Goal: Transaction & Acquisition: Purchase product/service

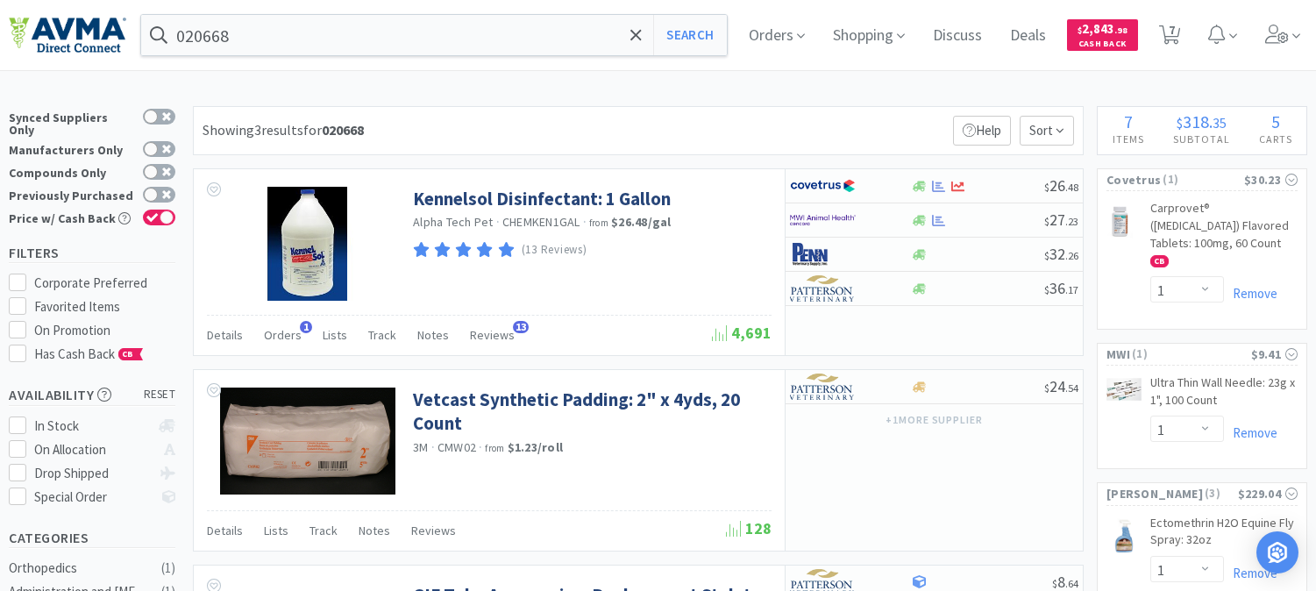
select select "1"
select select "5"
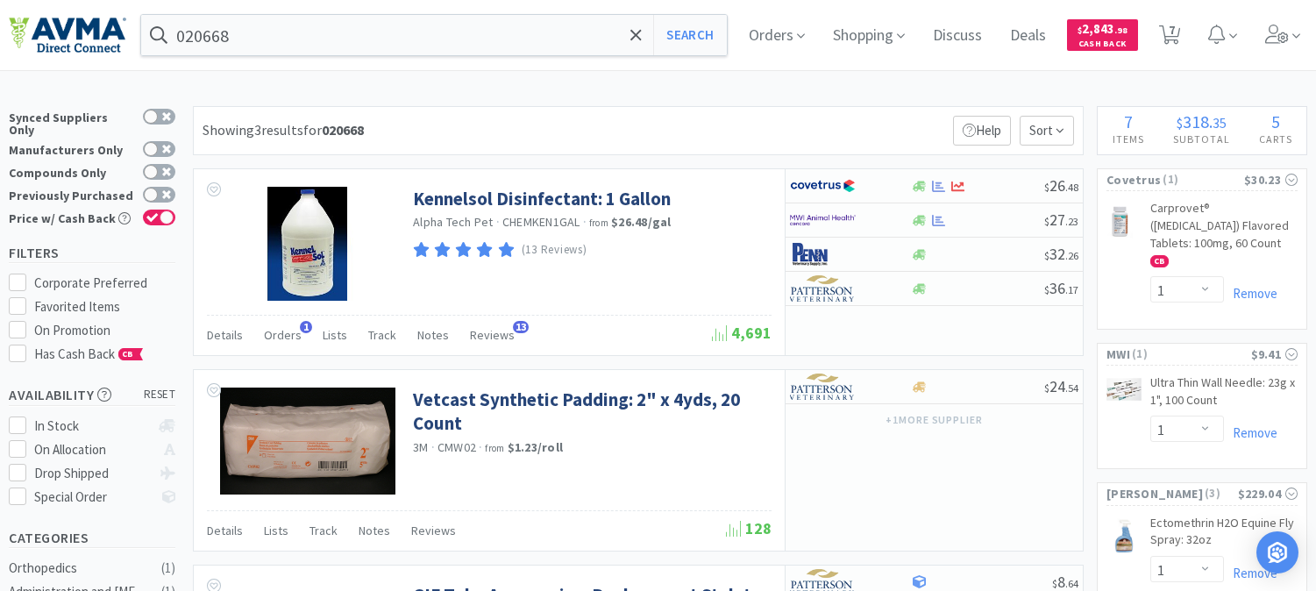
select select "1"
select select "2"
click at [325, 32] on input "020668" at bounding box center [433, 35] width 585 height 40
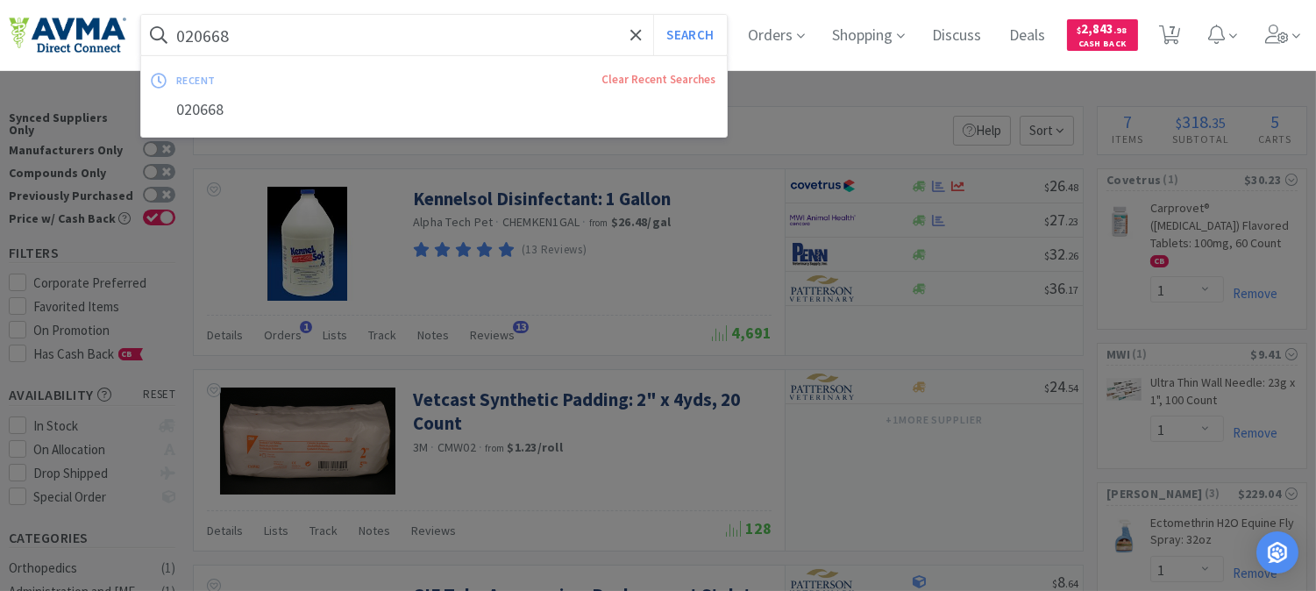
paste input "FEL1560"
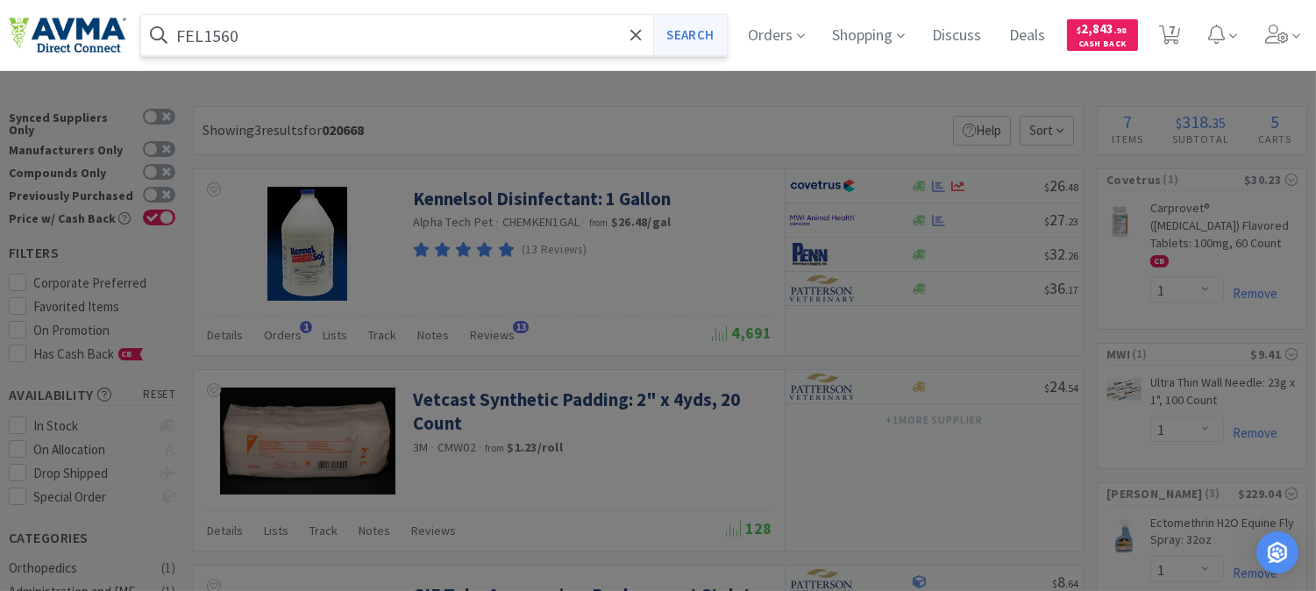
type input "FEL1560"
click at [699, 36] on button "Search" at bounding box center [689, 35] width 73 height 40
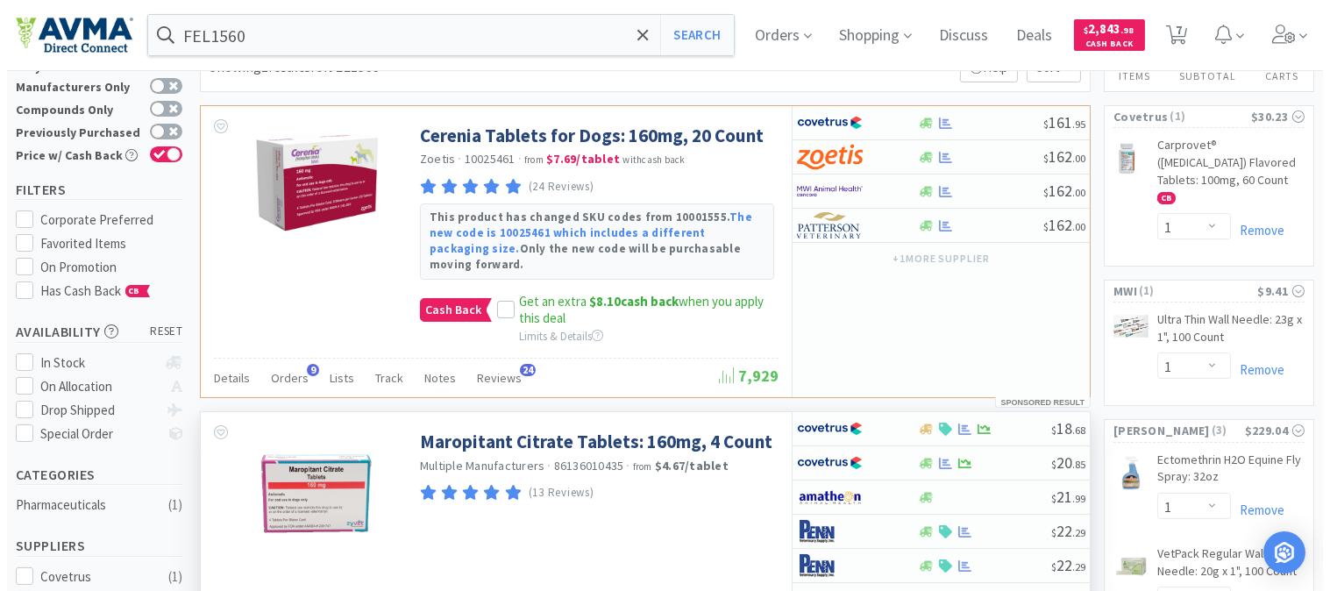
scroll to position [195, 0]
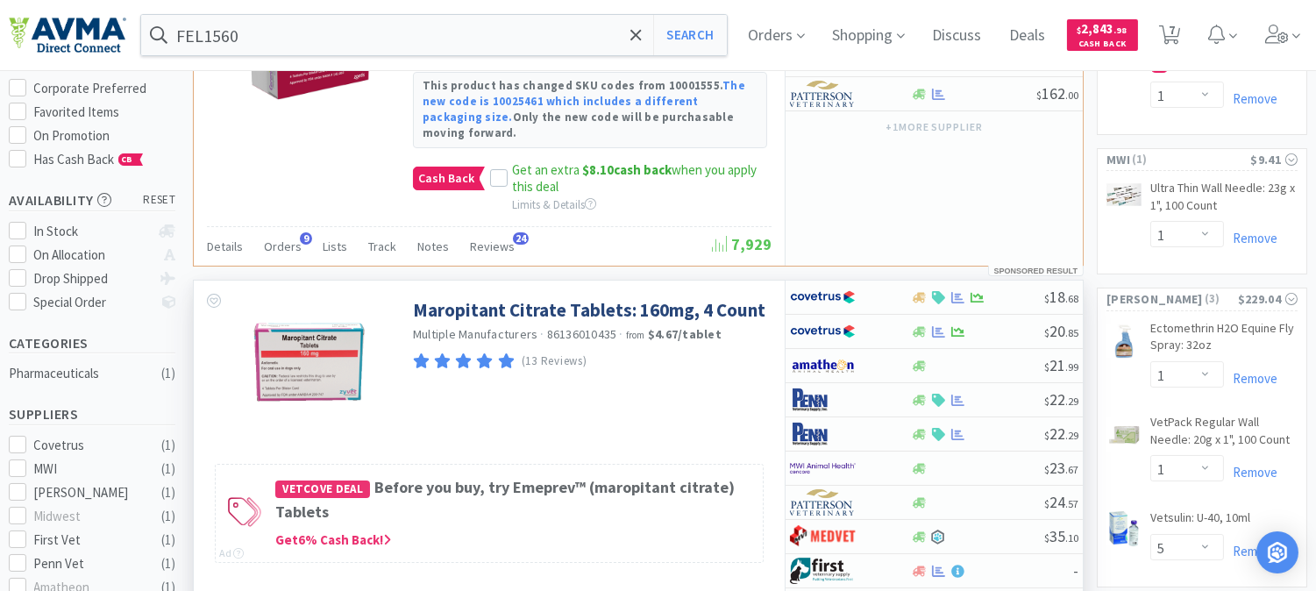
click at [649, 384] on div "Maropitant Citrate Tablets: 160mg, 4 Count Multiple Manufacturers · 86136010435…" at bounding box center [489, 352] width 591 height 145
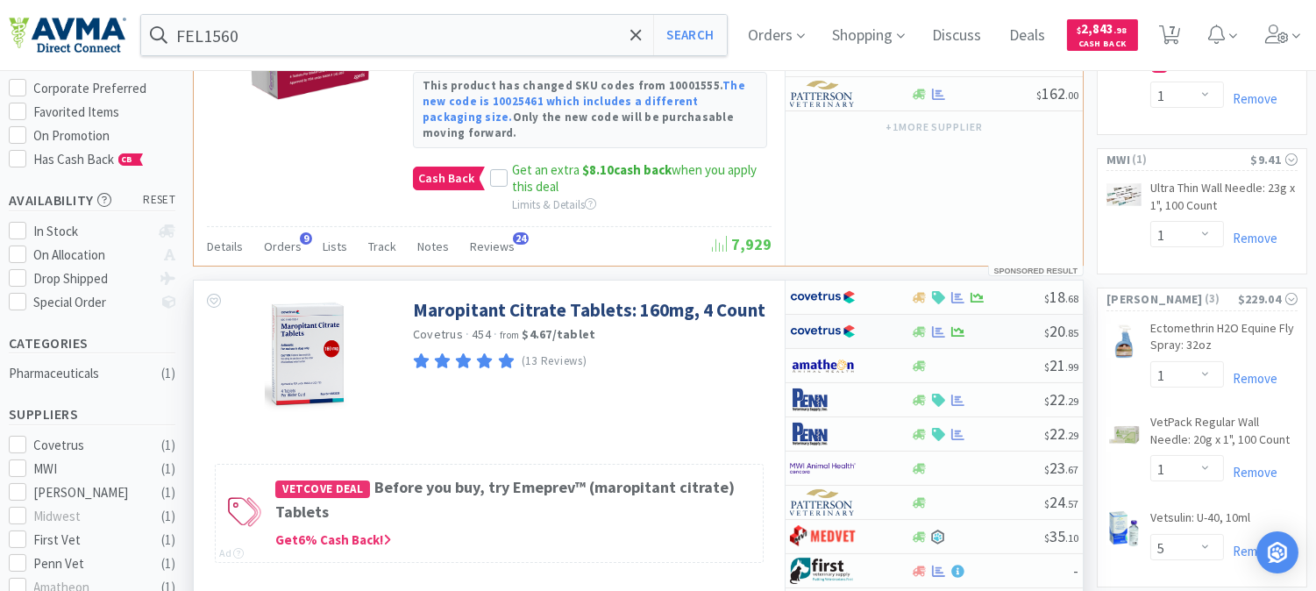
click at [828, 319] on img at bounding box center [823, 331] width 66 height 26
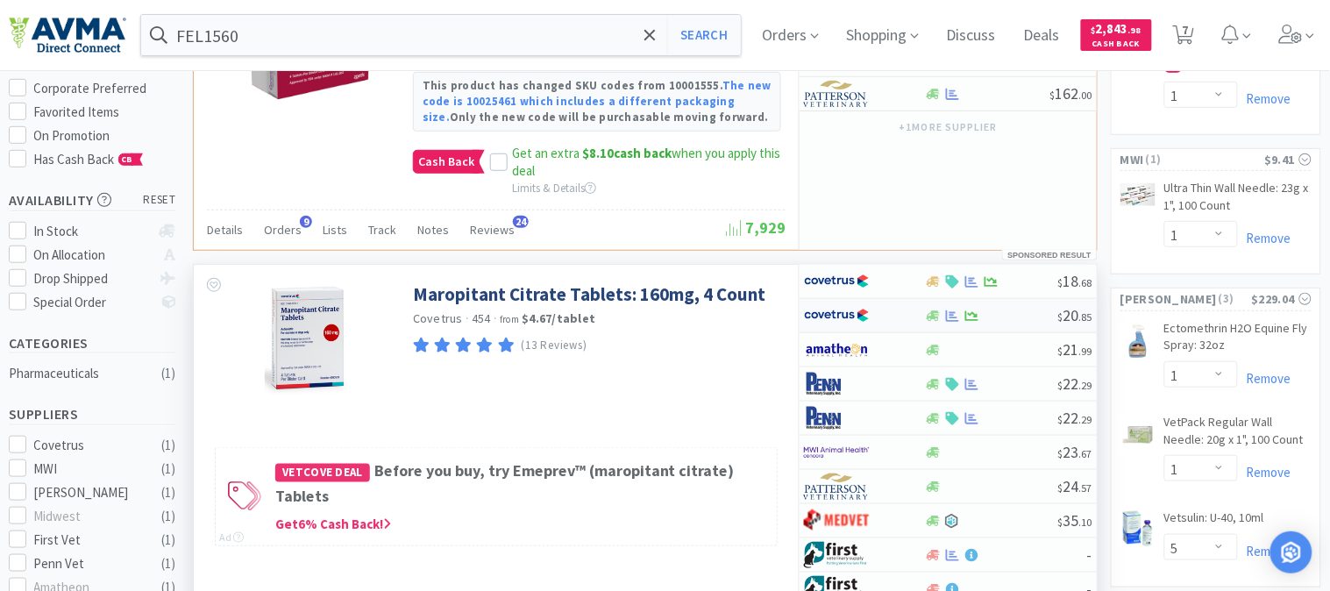
select select "1"
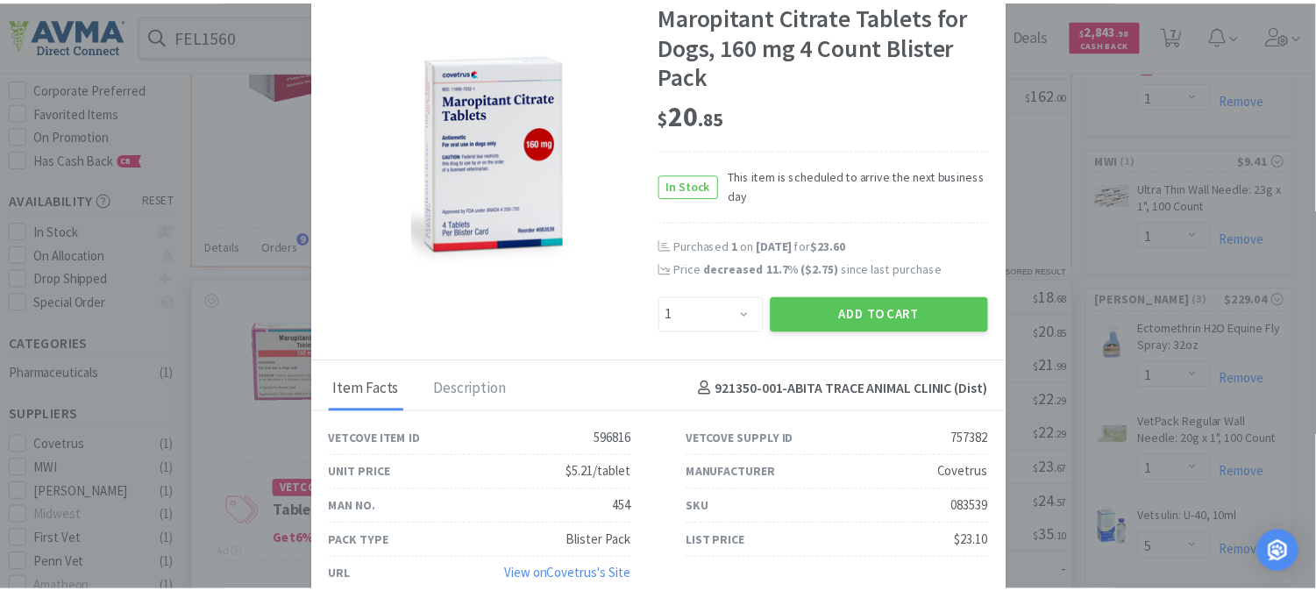
scroll to position [35, 0]
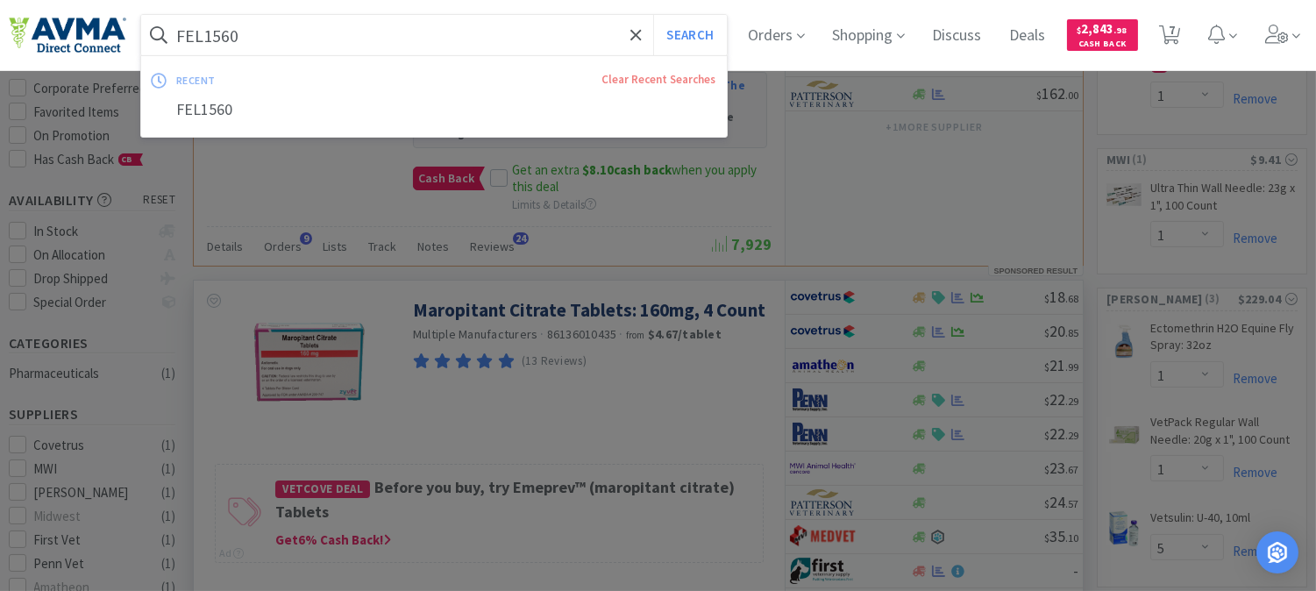
click at [329, 46] on input "FEL1560" at bounding box center [433, 35] width 585 height 40
paste input "038078"
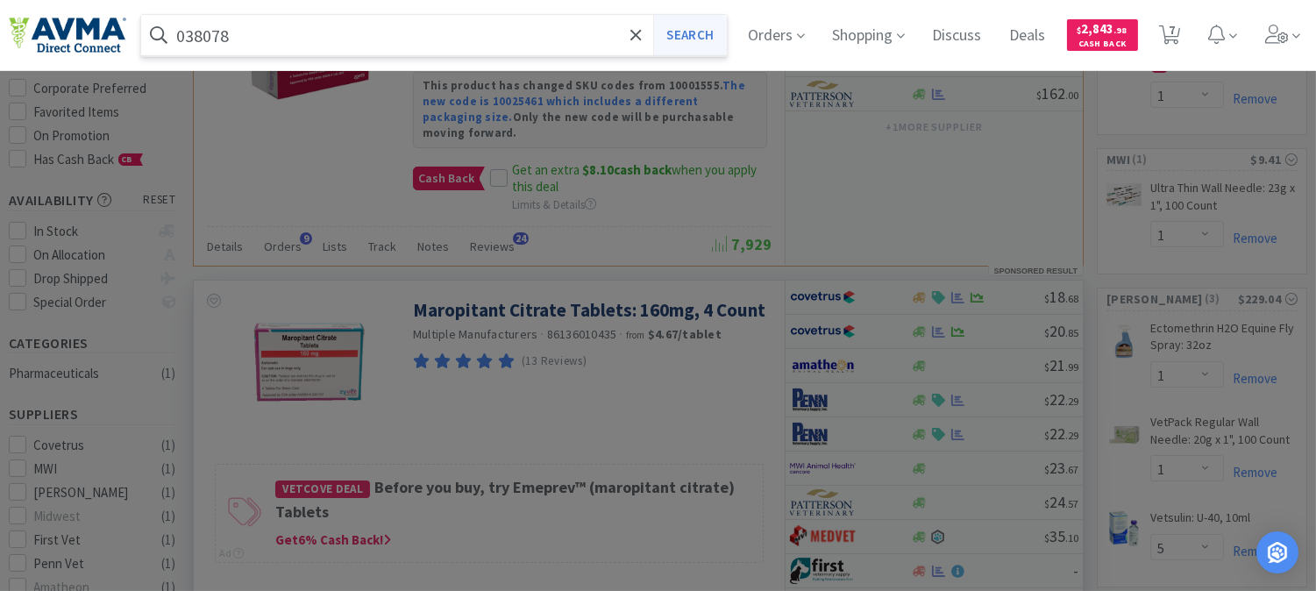
type input "038078"
click at [685, 27] on button "Search" at bounding box center [689, 35] width 73 height 40
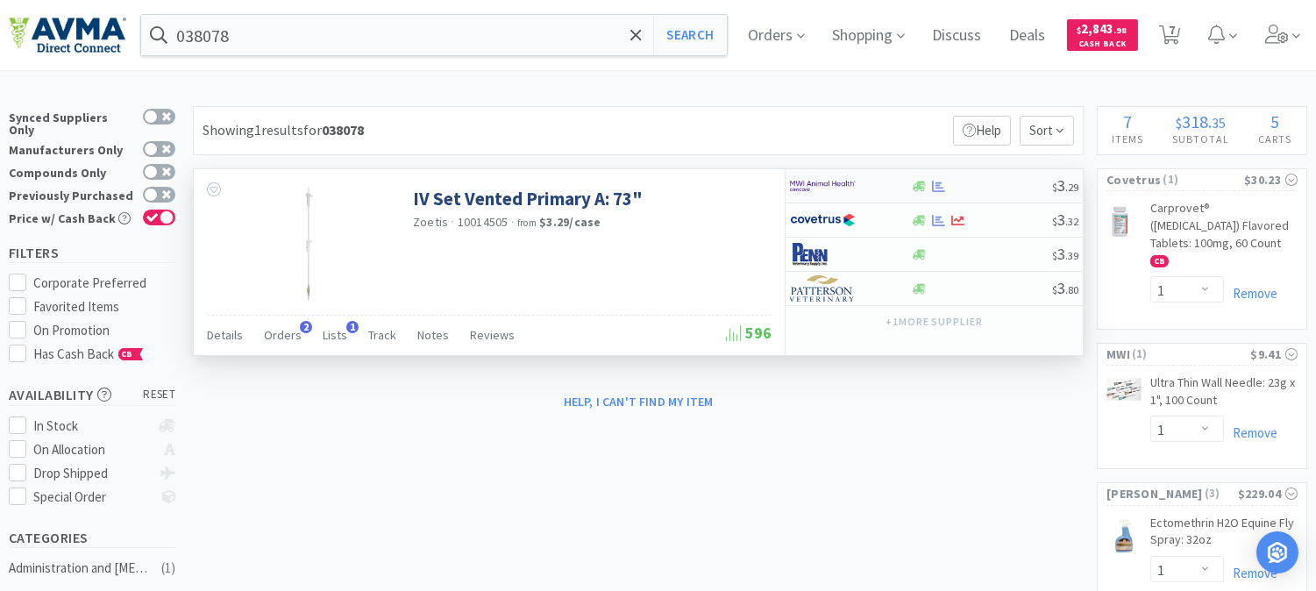
click at [811, 176] on img at bounding box center [823, 186] width 66 height 26
select select "1"
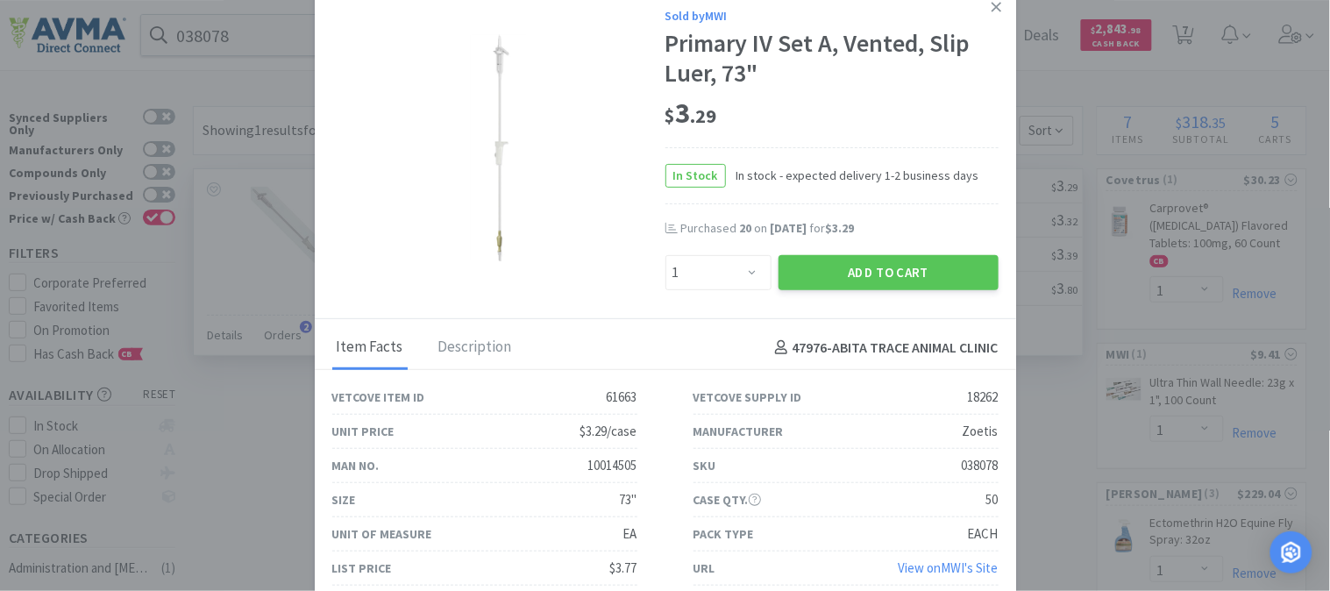
click at [927, 92] on div "$ 3 . 29" at bounding box center [831, 119] width 333 height 60
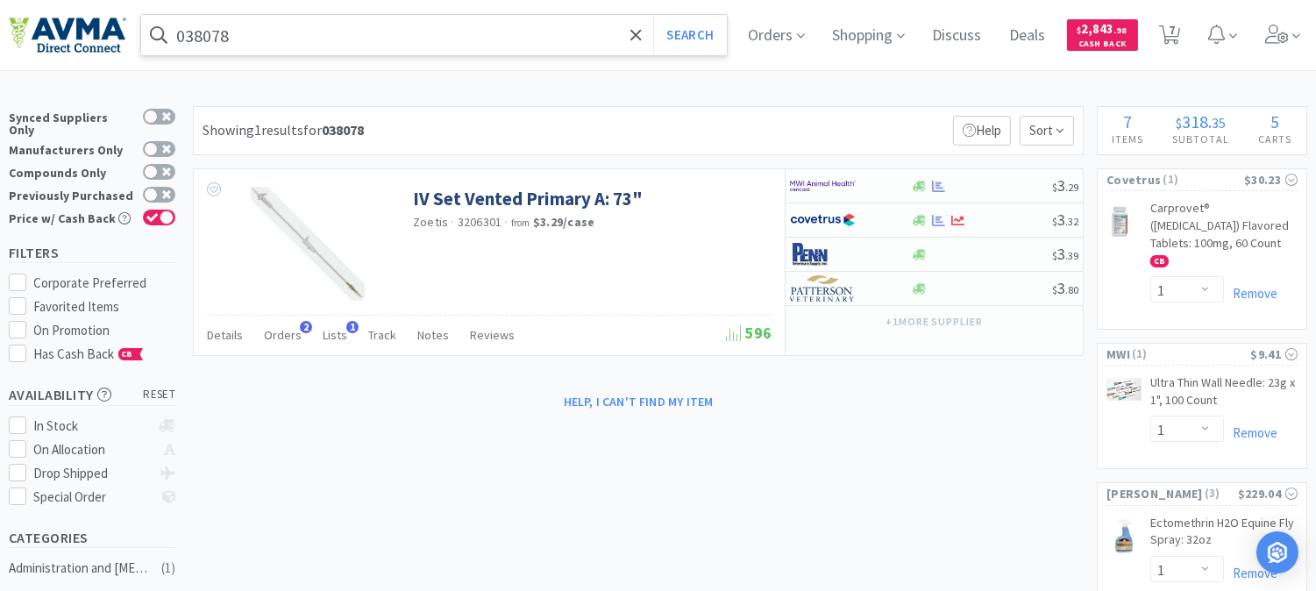
click at [316, 35] on input "038078" at bounding box center [433, 35] width 585 height 40
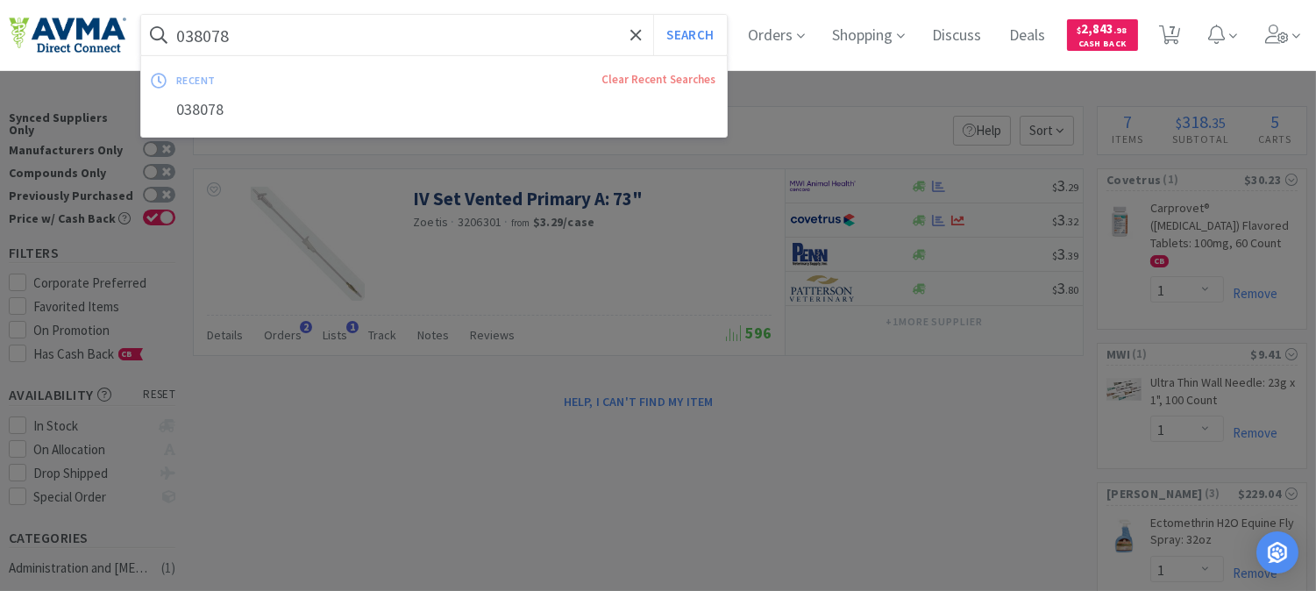
paste input "733.68010.3"
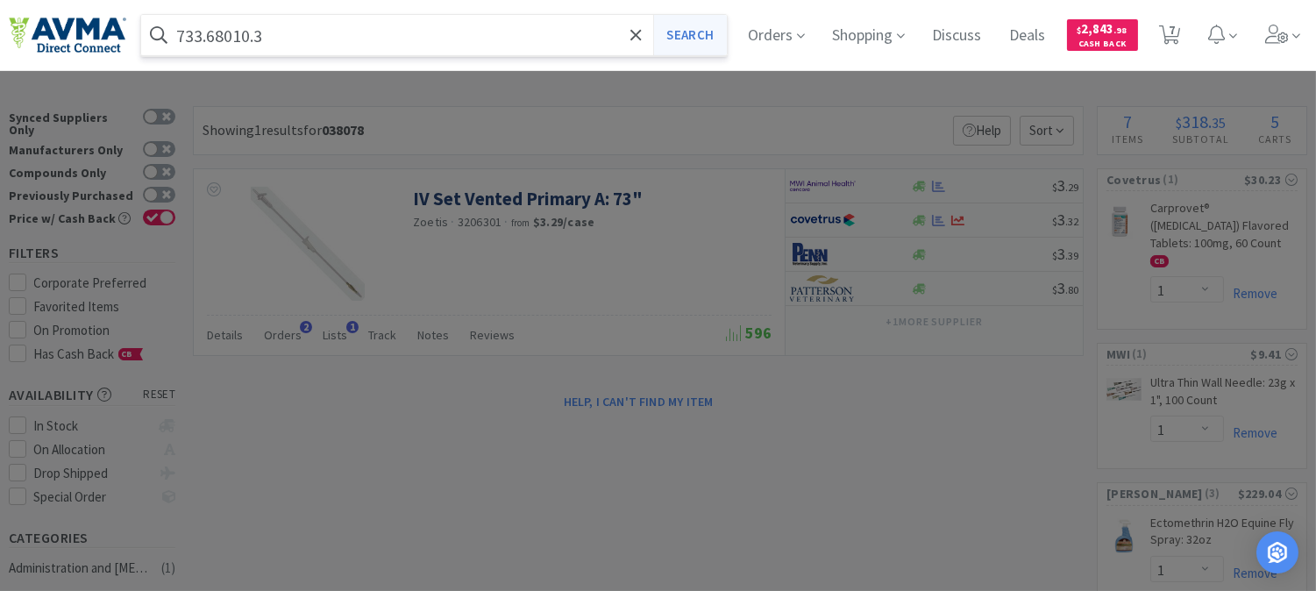
type input "733.68010.3"
click at [713, 41] on button "Search" at bounding box center [689, 35] width 73 height 40
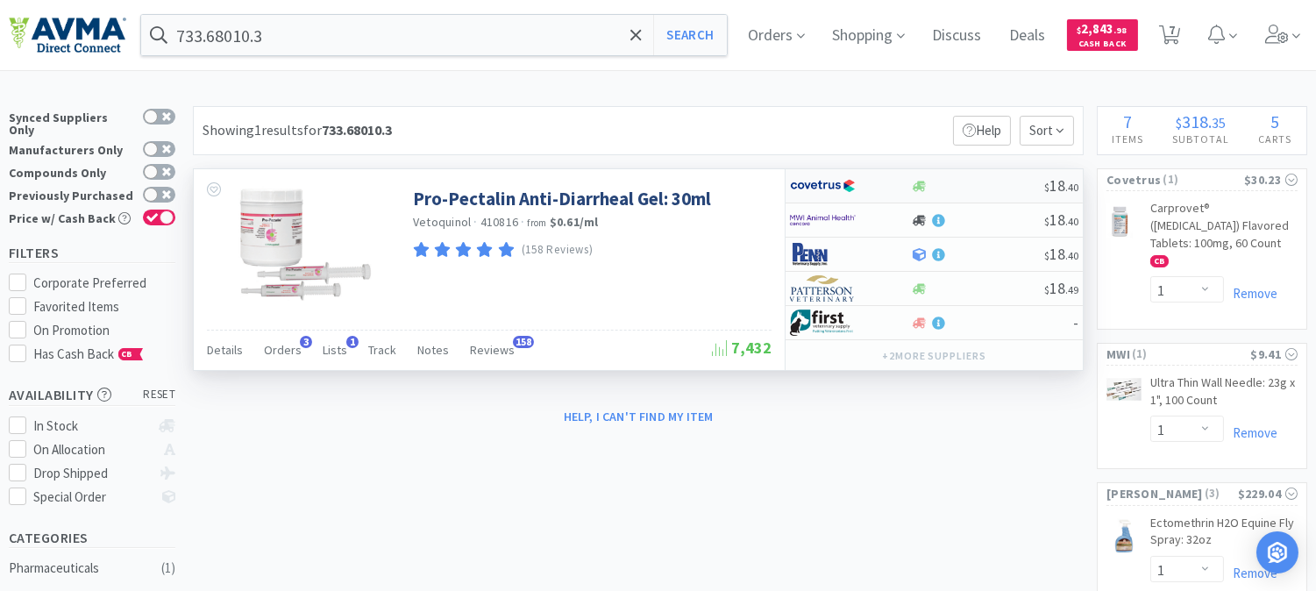
click at [815, 187] on img at bounding box center [823, 186] width 66 height 26
select select "1"
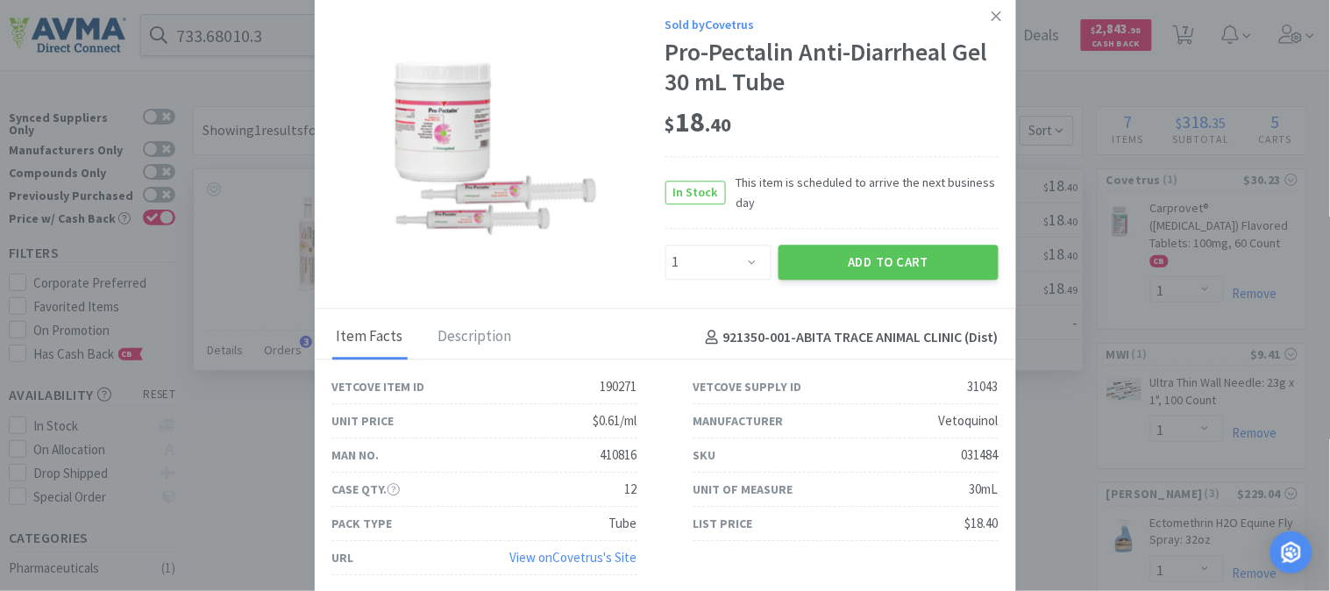
click at [626, 112] on div at bounding box center [498, 148] width 333 height 176
click at [635, 252] on div "Sold by Covetrus Pro-Pectalin Anti-Diarrheal Gel 30 mL Tube $ 18 . 40 In Stock …" at bounding box center [665, 152] width 701 height 311
click at [886, 259] on button "Add to Cart" at bounding box center [888, 262] width 220 height 35
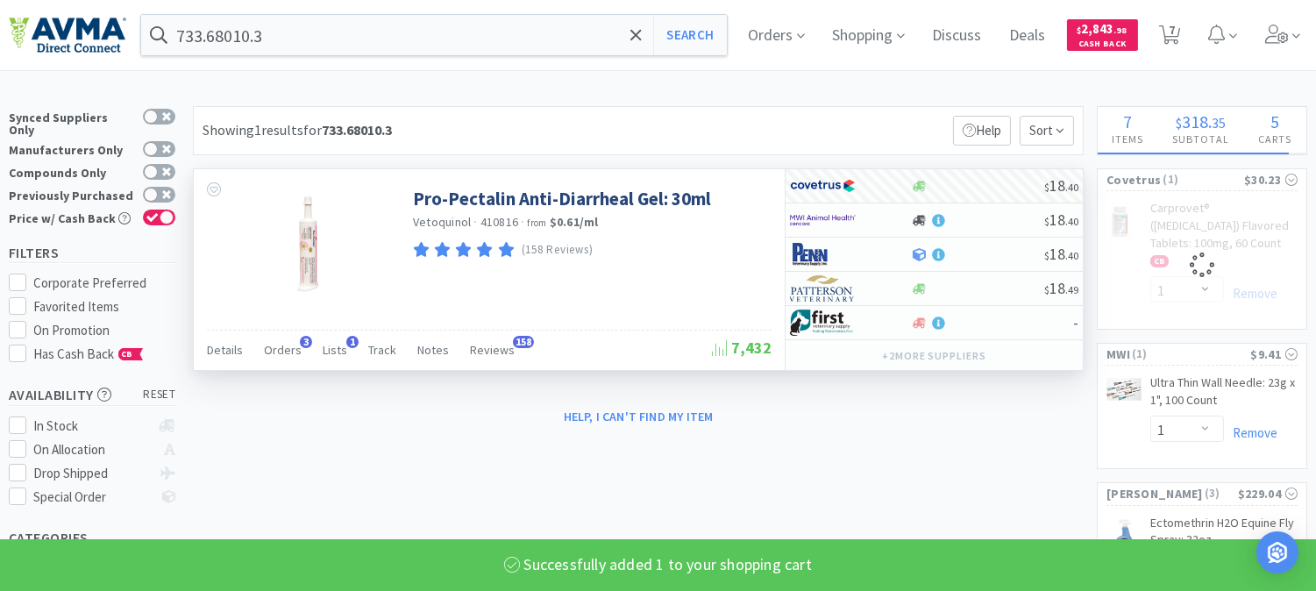
select select "1"
